Goal: Information Seeking & Learning: Learn about a topic

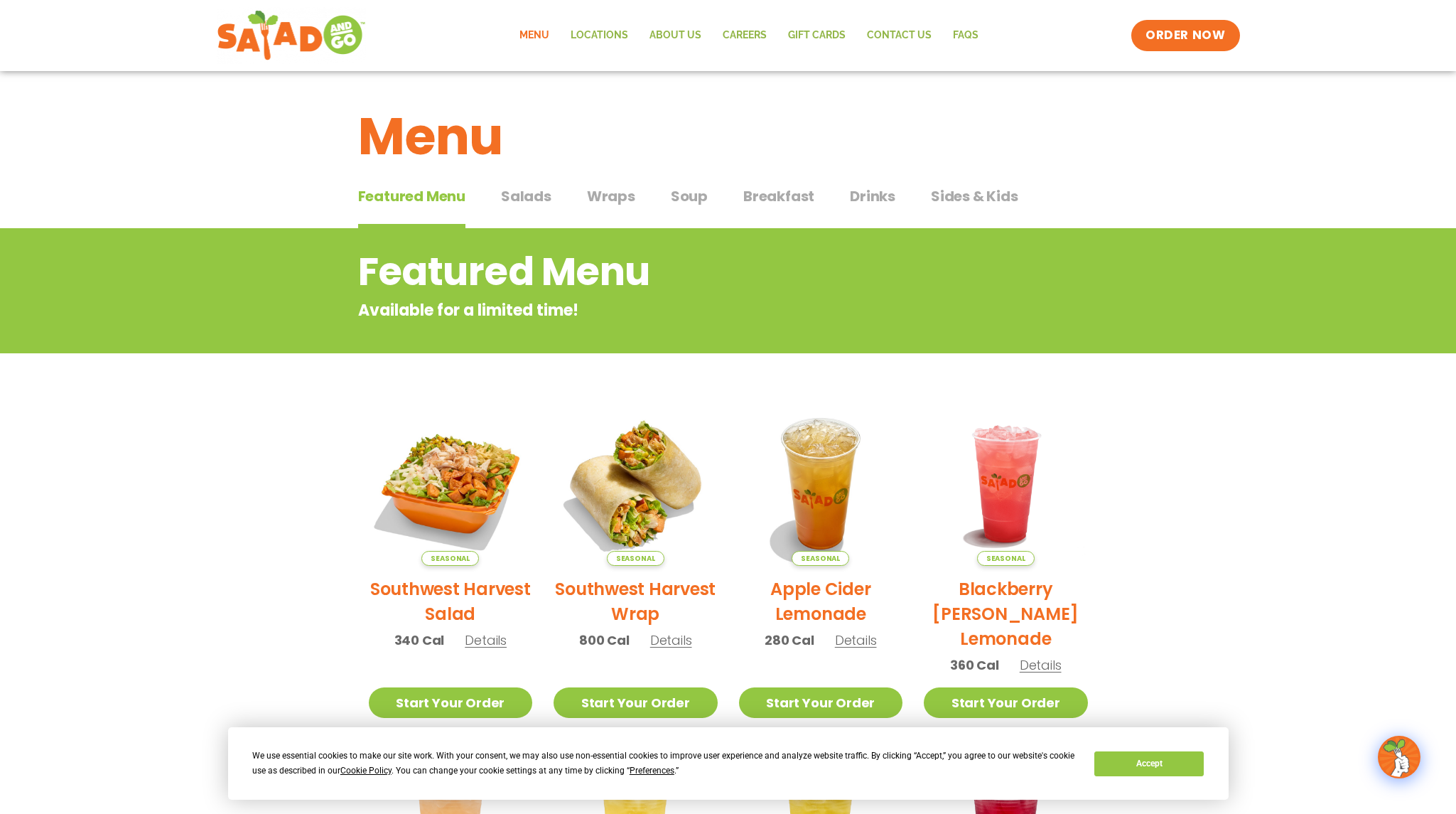
click at [538, 37] on link "Menu" at bounding box center [535, 35] width 52 height 33
click at [534, 202] on span "Salads" at bounding box center [526, 196] width 51 height 22
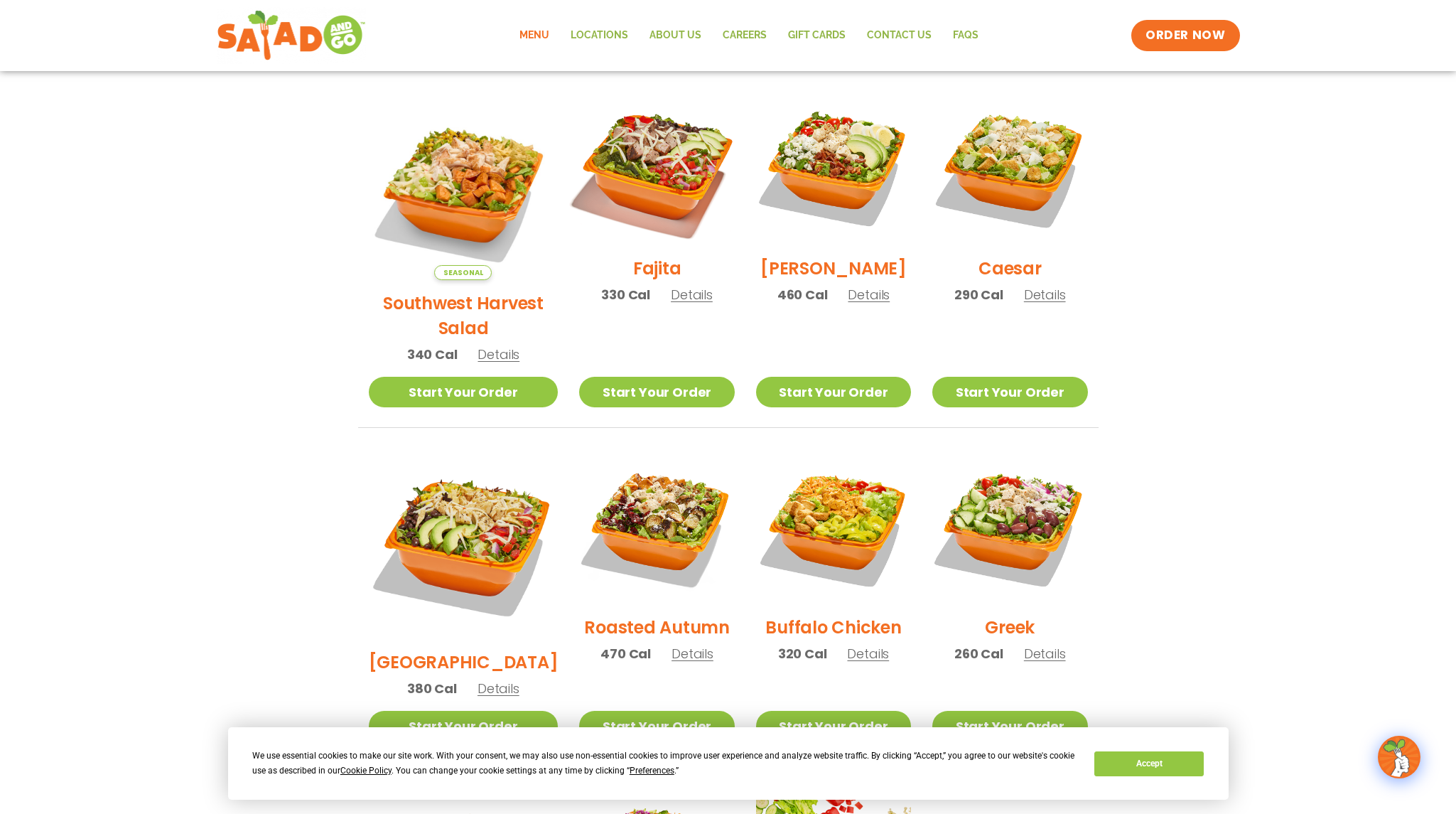
scroll to position [359, 0]
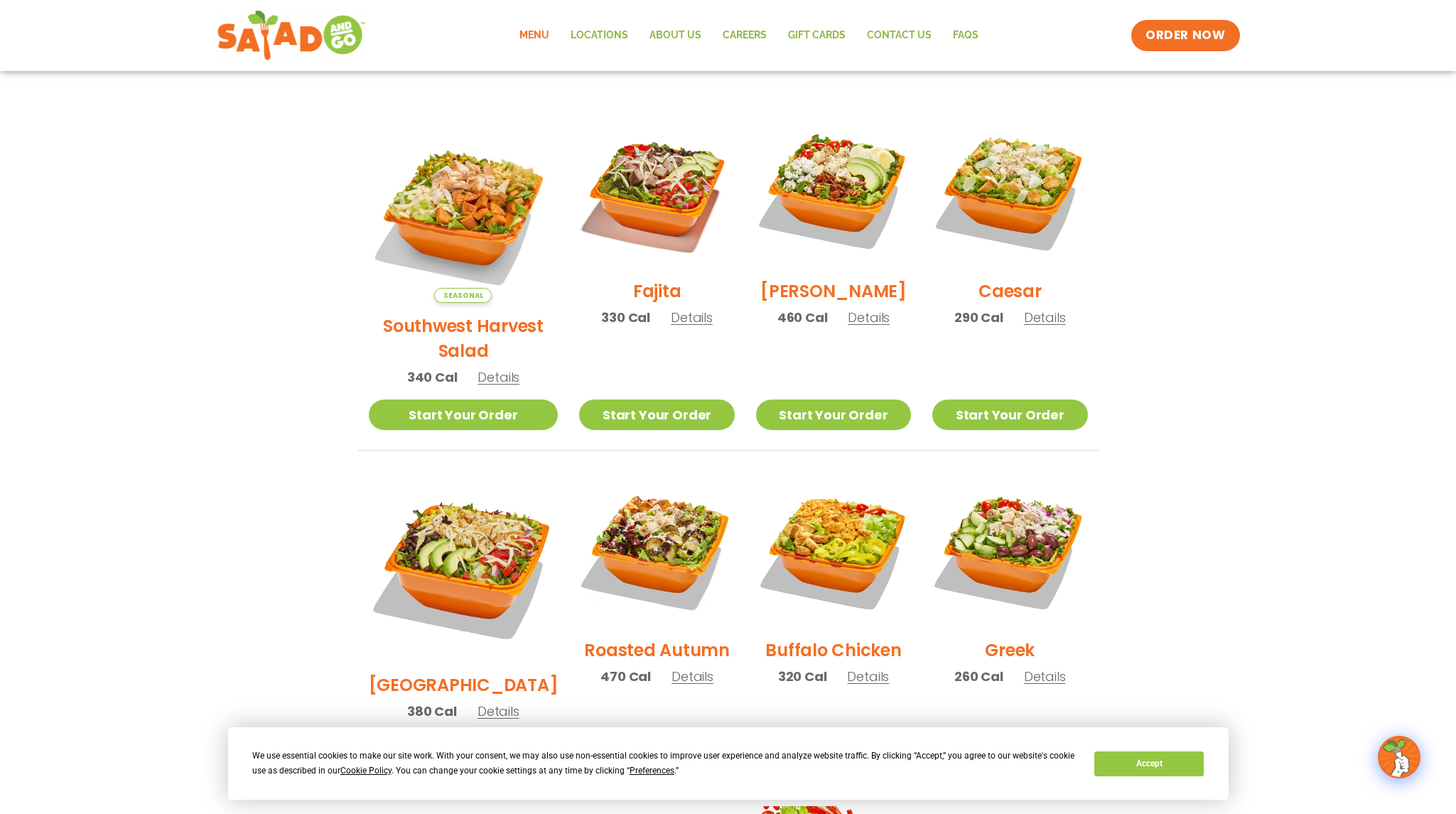
click at [671, 668] on span "Details" at bounding box center [692, 676] width 42 height 18
